Goal: Transaction & Acquisition: Subscribe to service/newsletter

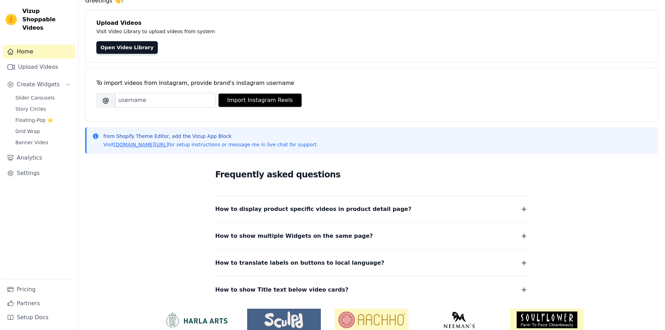
scroll to position [62, 0]
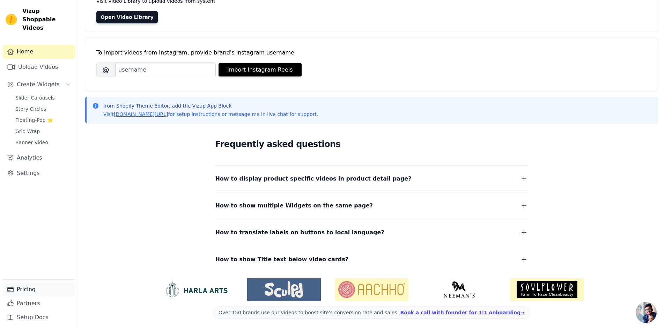
click at [27, 290] on link "Pricing" at bounding box center [39, 290] width 72 height 14
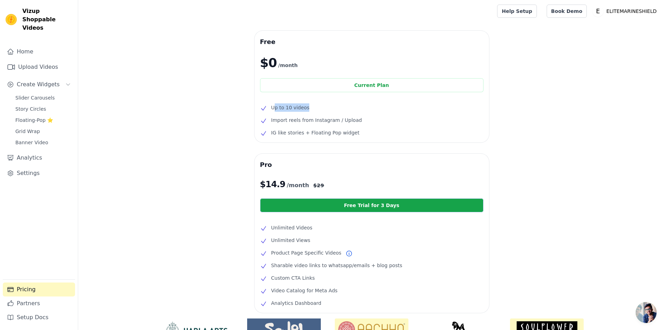
drag, startPoint x: 314, startPoint y: 109, endPoint x: 275, endPoint y: 107, distance: 39.2
click at [275, 107] on li "Up to 10 videos" at bounding box center [371, 107] width 223 height 8
click at [307, 104] on li "Up to 10 videos" at bounding box center [371, 107] width 223 height 8
click at [297, 121] on span "Import reels from Instagram / Upload" at bounding box center [316, 120] width 91 height 8
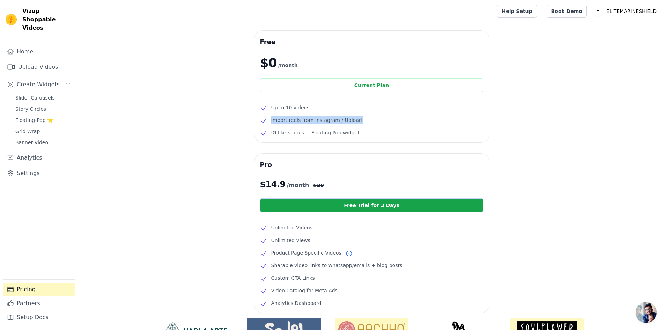
click at [297, 121] on span "Import reels from Instagram / Upload" at bounding box center [316, 120] width 91 height 8
click at [298, 121] on span "Import reels from Instagram / Upload" at bounding box center [316, 120] width 91 height 8
drag, startPoint x: 351, startPoint y: 115, endPoint x: 269, endPoint y: 116, distance: 81.7
click at [270, 116] on ul "Up to 10 videos Import reels from Instagram / Upload IG like stories + Floating…" at bounding box center [371, 120] width 223 height 34
drag, startPoint x: 267, startPoint y: 129, endPoint x: 364, endPoint y: 133, distance: 96.5
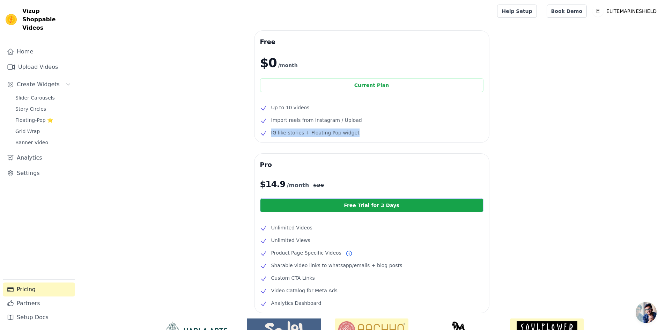
click at [364, 133] on li "IG like stories + Floating Pop widget" at bounding box center [371, 133] width 223 height 8
click at [359, 135] on li "IG like stories + Floating Pop widget" at bounding box center [371, 133] width 223 height 8
click at [191, 149] on div "Free $0 /month Current Plan Up to 10 videos Import reels from Instagram / Uploa…" at bounding box center [371, 214] width 587 height 367
click at [217, 134] on div "Free $0 /month Current Plan Up to 10 videos Import reels from Instagram / Uploa…" at bounding box center [371, 214] width 587 height 367
click at [219, 129] on div "Free $0 /month Current Plan Up to 10 videos Import reels from Instagram / Uploa…" at bounding box center [371, 214] width 587 height 367
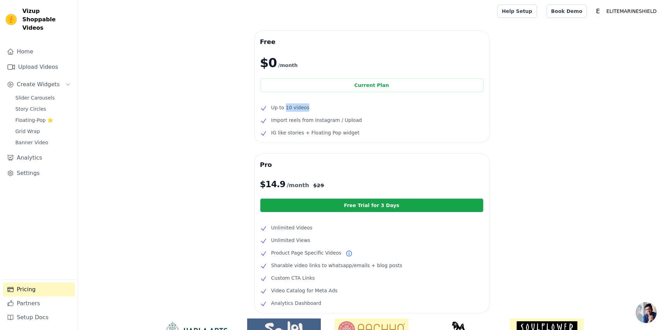
drag, startPoint x: 294, startPoint y: 103, endPoint x: 274, endPoint y: 105, distance: 19.3
click at [281, 104] on div "Free $0 /month Current Plan Up to 10 videos Import reels from Instagram / Uploa…" at bounding box center [372, 87] width 235 height 112
click at [271, 107] on li "Up to 10 videos" at bounding box center [371, 107] width 223 height 8
drag, startPoint x: 272, startPoint y: 106, endPoint x: 312, endPoint y: 106, distance: 40.2
click at [311, 107] on li "Up to 10 videos" at bounding box center [371, 107] width 223 height 8
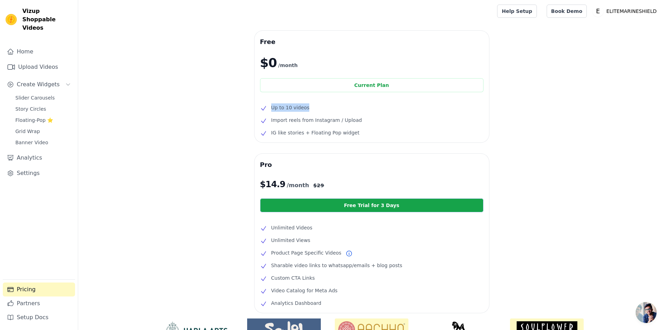
click at [317, 106] on li "Up to 10 videos" at bounding box center [371, 107] width 223 height 8
drag, startPoint x: 299, startPoint y: 109, endPoint x: 263, endPoint y: 107, distance: 36.0
click at [263, 107] on li "Up to 10 videos" at bounding box center [371, 107] width 223 height 8
click at [210, 122] on div "Free $0 /month Current Plan Up to 10 videos Import reels from Instagram / Uploa…" at bounding box center [371, 214] width 587 height 367
click at [212, 135] on div "Free $0 /month Current Plan Up to 10 videos Import reels from Instagram / Uploa…" at bounding box center [371, 214] width 587 height 367
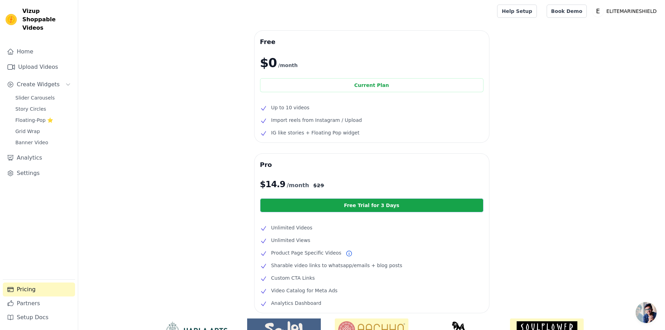
click at [220, 124] on div "Free $0 /month Current Plan Up to 10 videos Import reels from Instagram / Uploa…" at bounding box center [371, 214] width 587 height 367
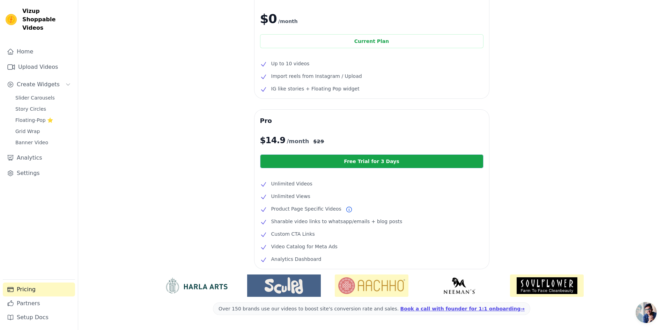
scroll to position [69, 0]
